Goal: Information Seeking & Learning: Learn about a topic

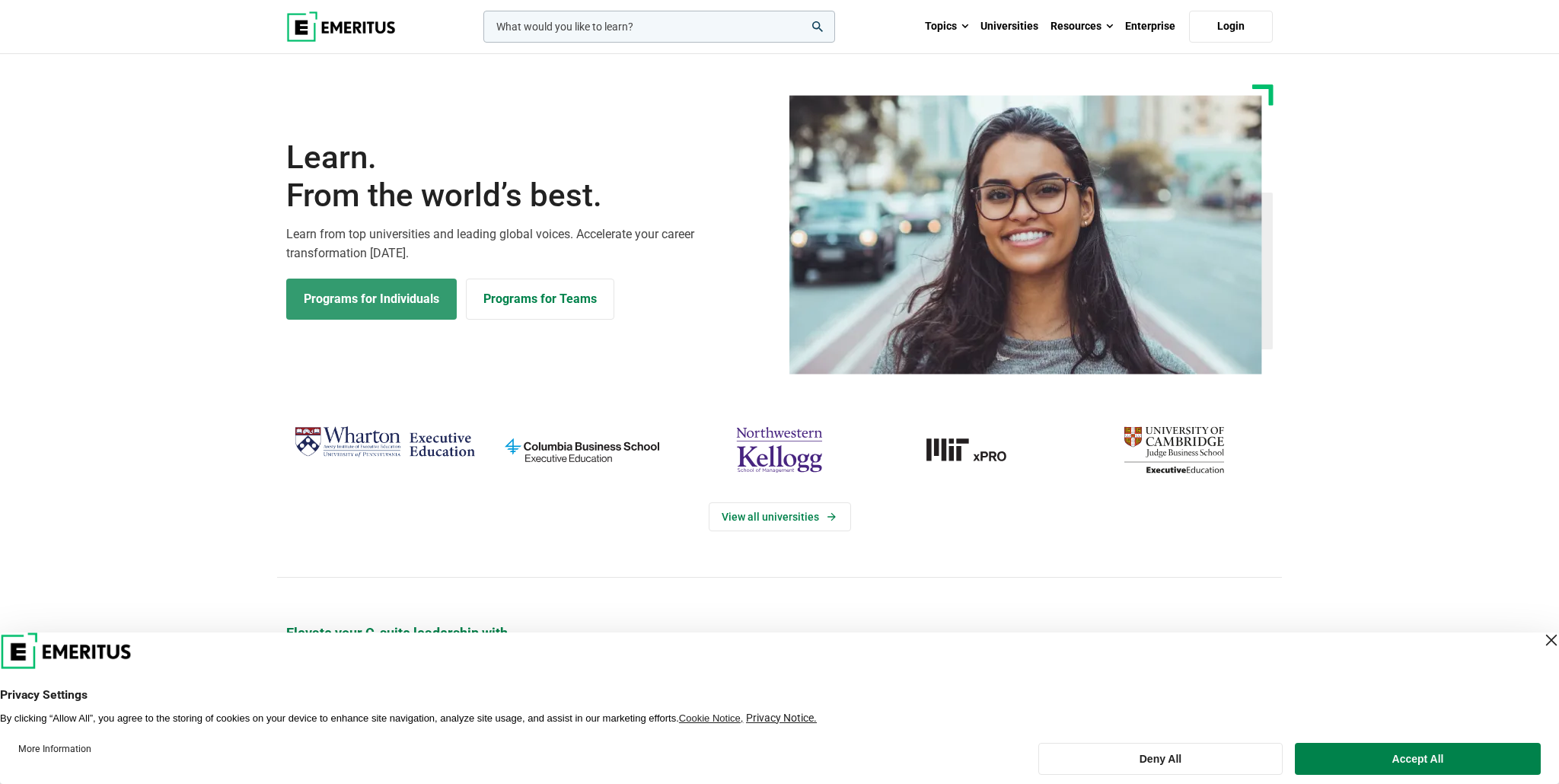
click at [375, 300] on link "Programs for Individuals" at bounding box center [372, 299] width 170 height 41
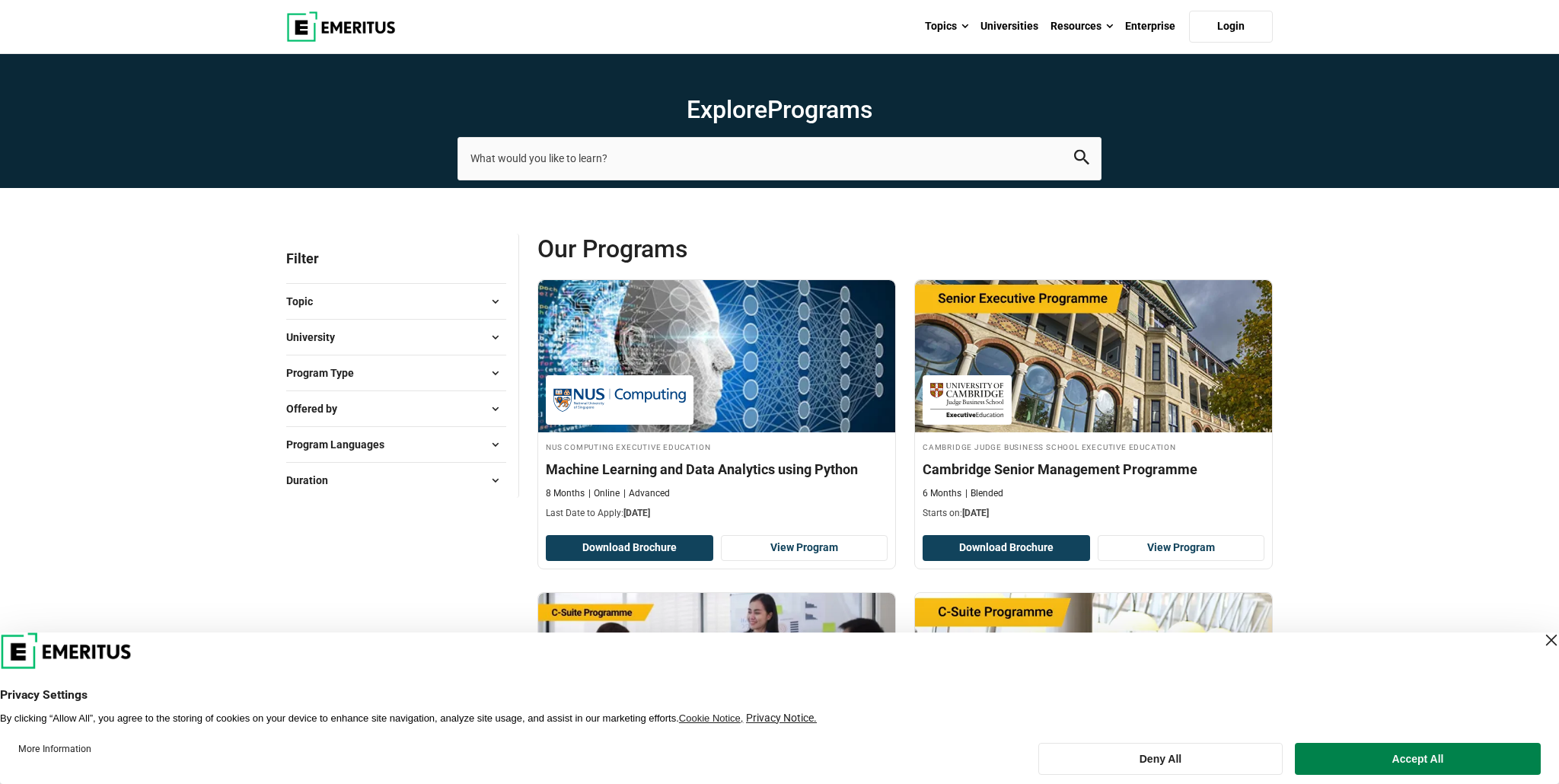
click at [305, 482] on span "Duration" at bounding box center [313, 480] width 54 height 17
click at [1541, 639] on div "Close Layer" at bounding box center [1552, 640] width 22 height 22
